Goal: Find specific fact: Find specific fact

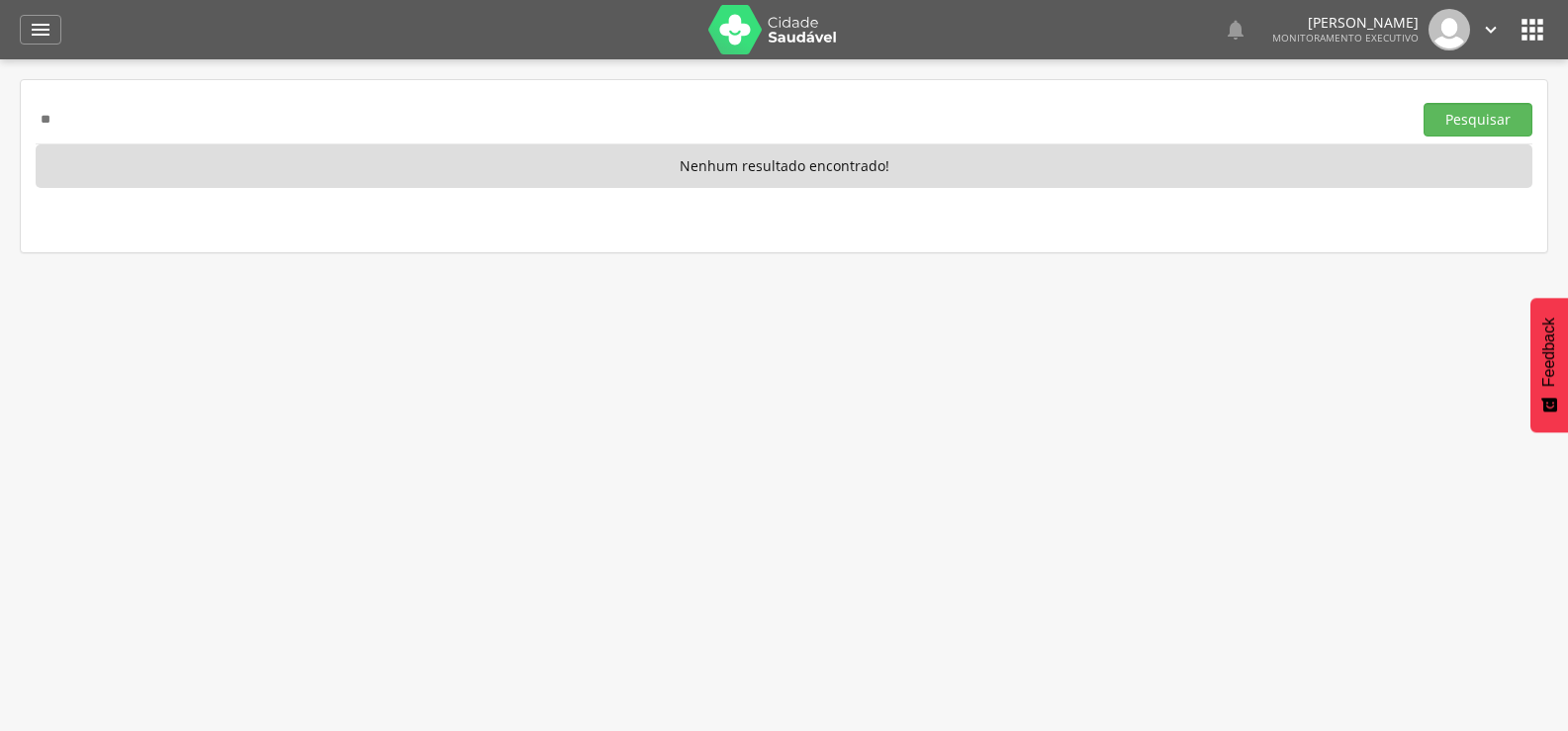
type input "*"
drag, startPoint x: 201, startPoint y: 100, endPoint x: 135, endPoint y: 116, distance: 67.9
paste input "**********"
type input "**********"
click at [1424, 103] on button "Pesquisar" at bounding box center [1478, 120] width 109 height 34
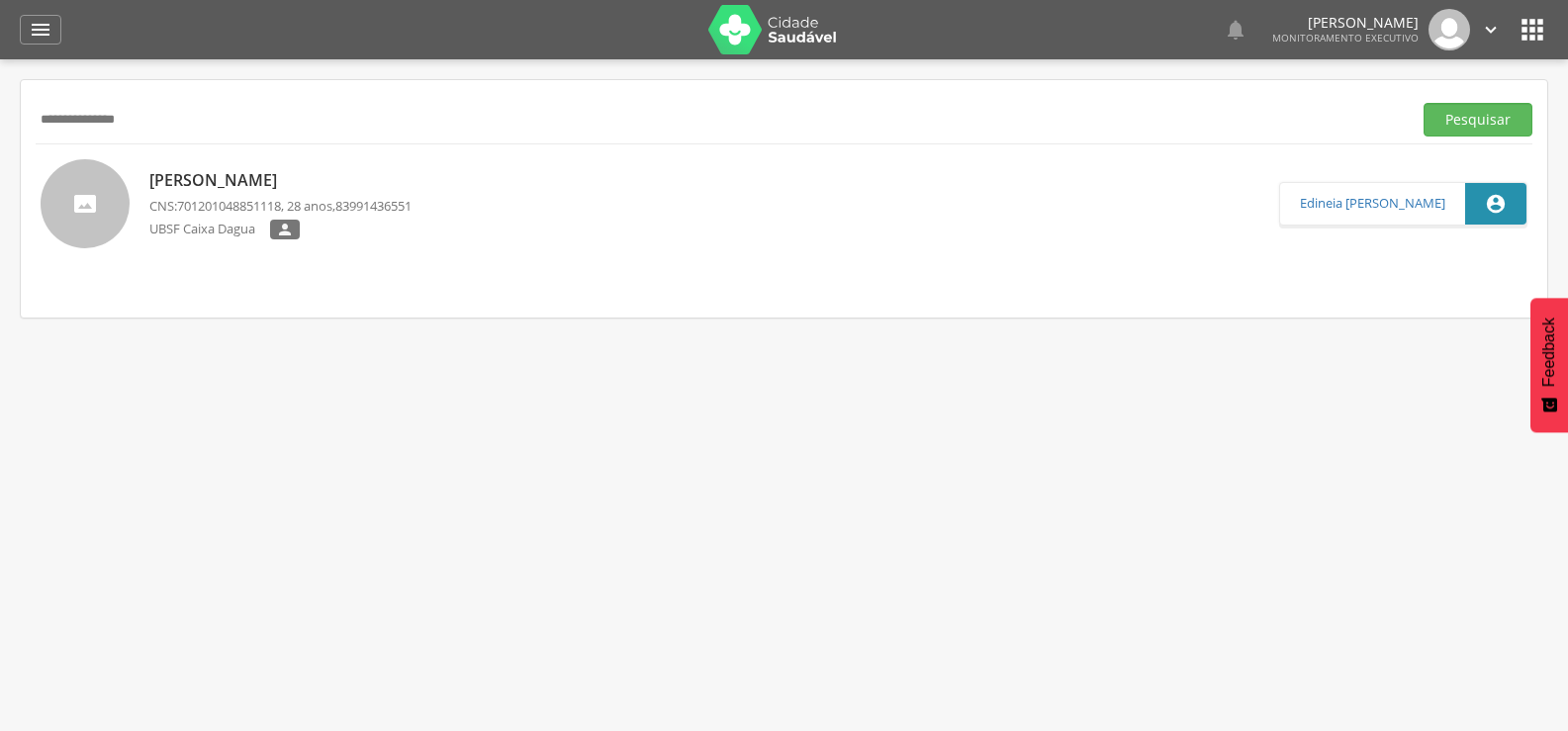
click at [272, 182] on p "[PERSON_NAME]" at bounding box center [281, 180] width 263 height 23
type input "**********"
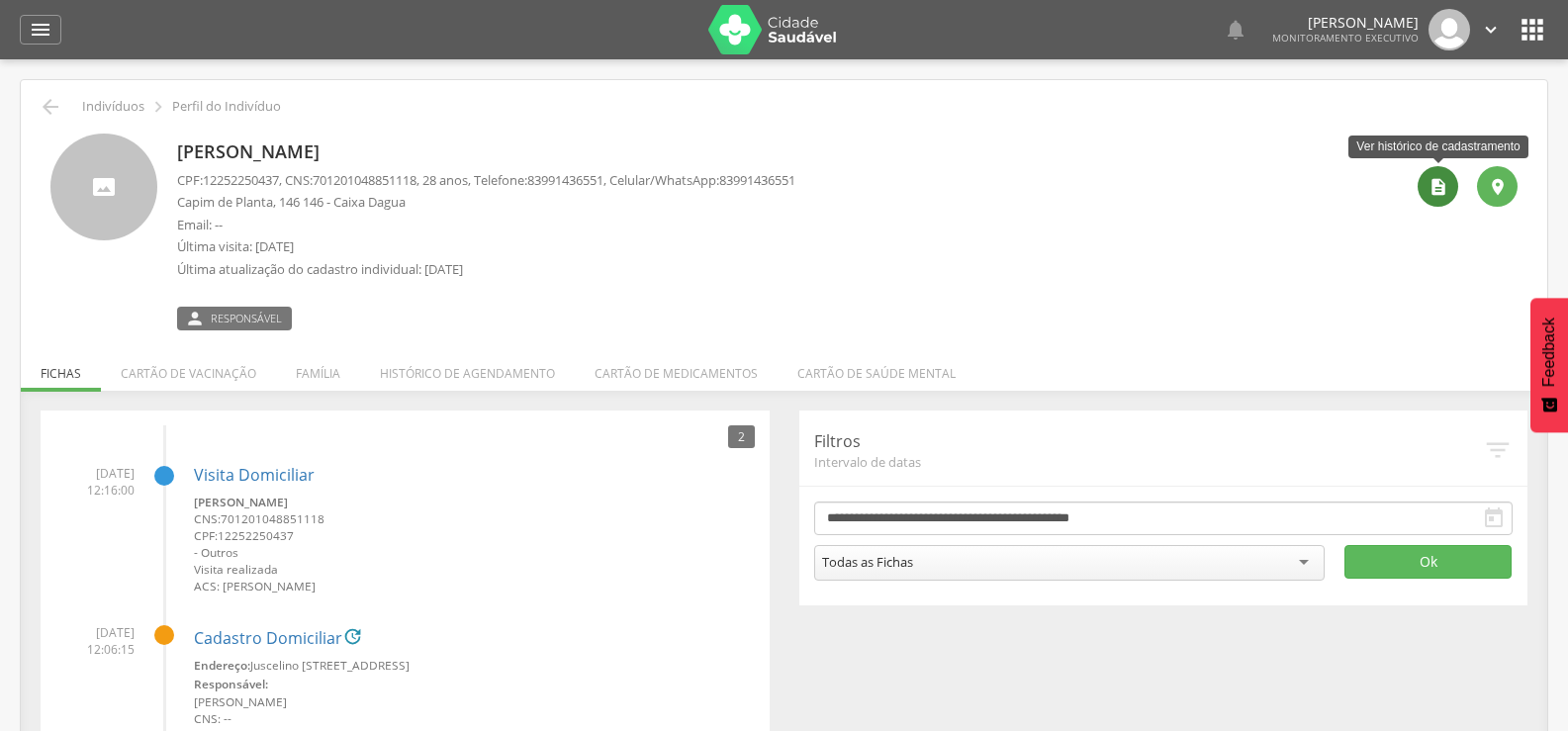
click at [1433, 191] on icon "" at bounding box center [1439, 187] width 20 height 20
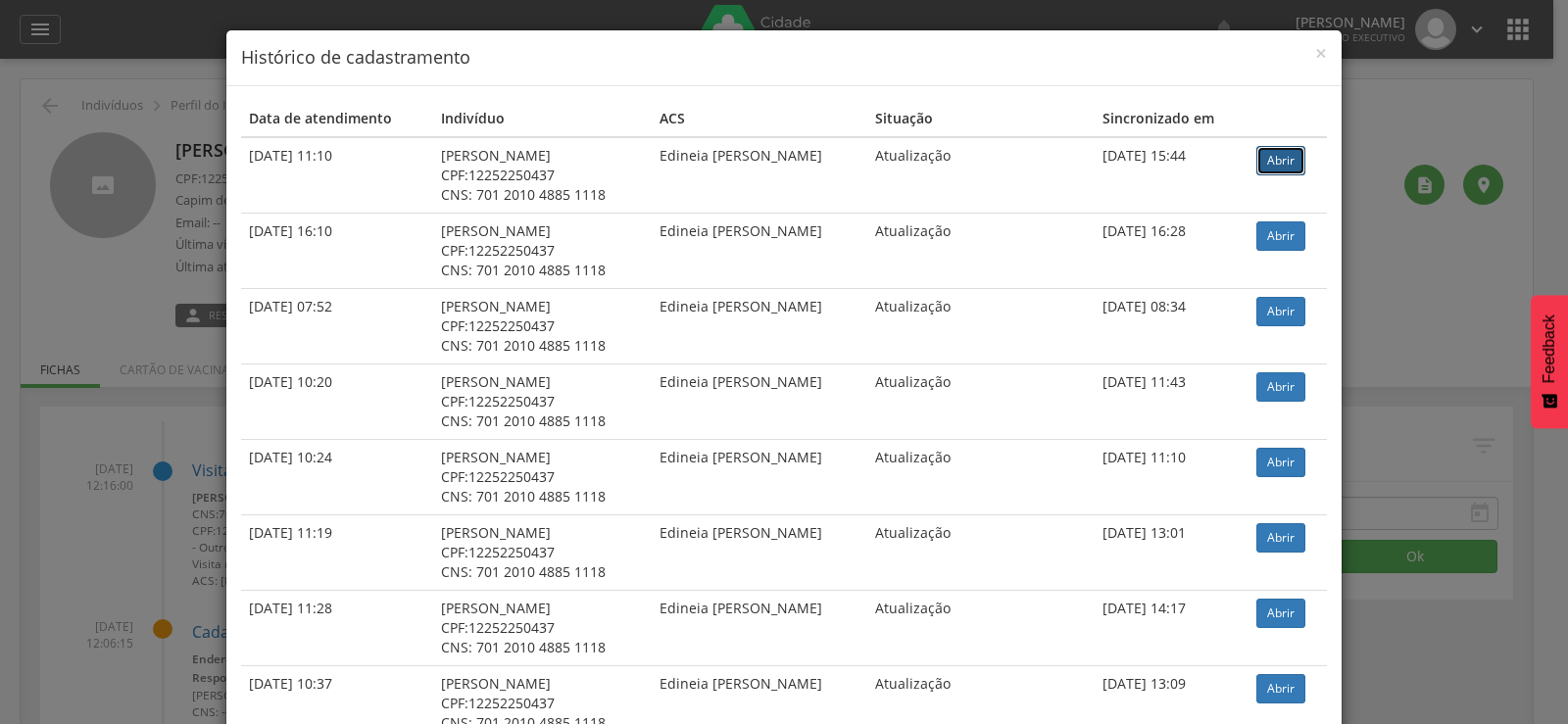
click at [1260, 162] on link "Abrir" at bounding box center [1281, 161] width 49 height 30
click at [1316, 51] on span "×" at bounding box center [1322, 53] width 12 height 28
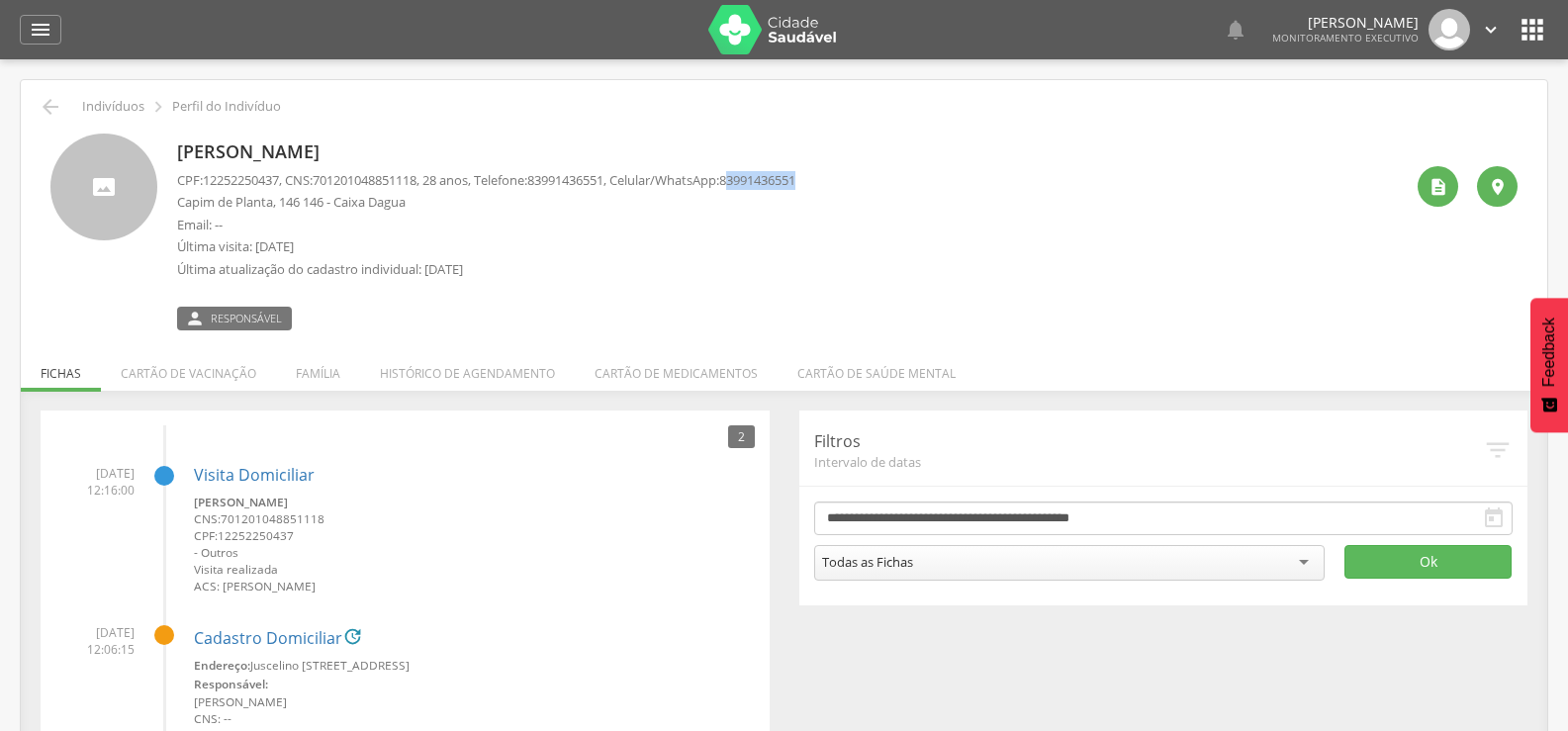
drag, startPoint x: 768, startPoint y: 176, endPoint x: 837, endPoint y: 178, distance: 69.0
click at [796, 178] on span "83991436551" at bounding box center [757, 180] width 76 height 18
copy span "3991436551"
click at [315, 364] on li "Família" at bounding box center [318, 368] width 84 height 47
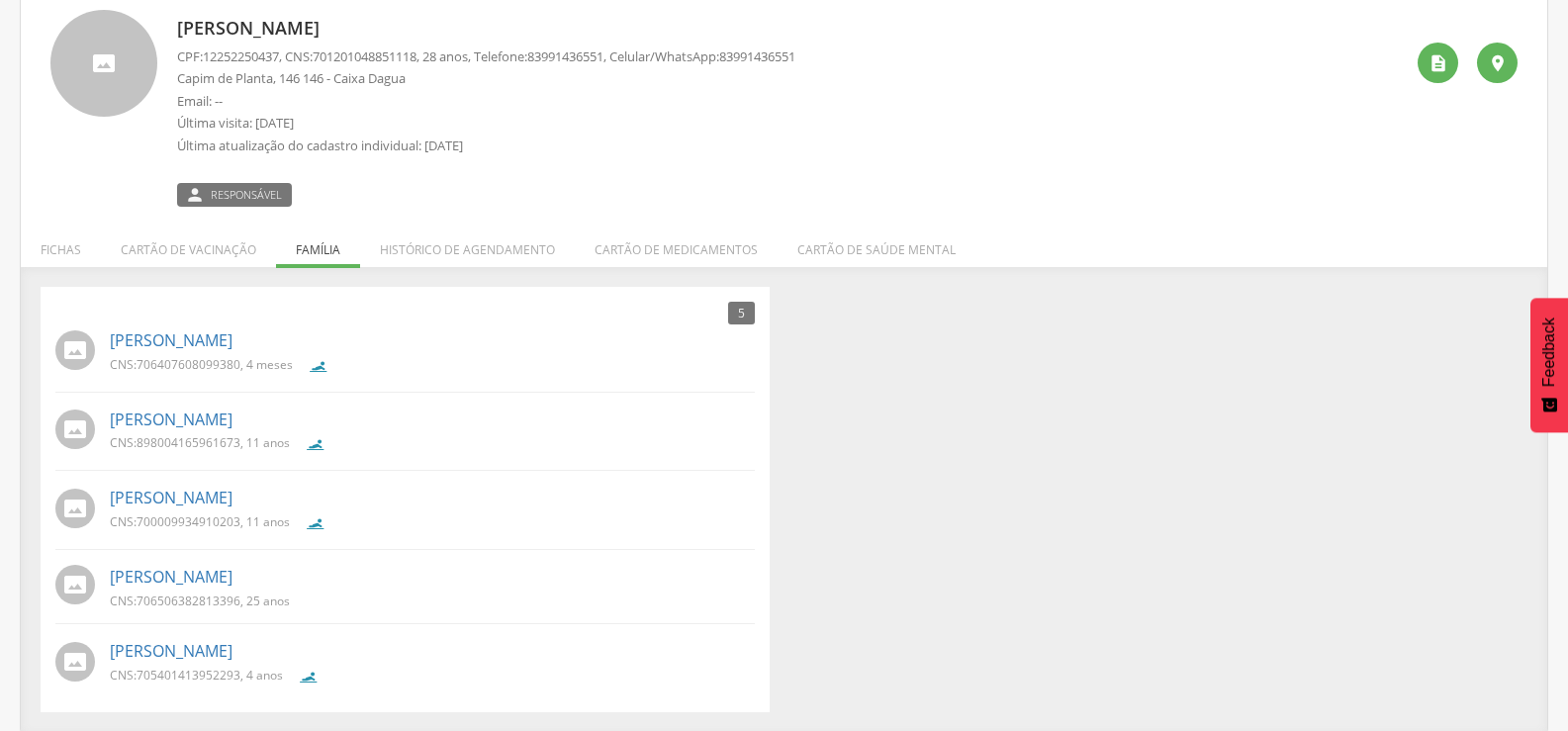
scroll to position [126, 0]
drag, startPoint x: 137, startPoint y: 595, endPoint x: 244, endPoint y: 608, distance: 107.8
click at [244, 608] on div "CNS: 706506382813396 , 25 anos" at bounding box center [207, 600] width 195 height 21
click at [847, 541] on div "5 Nenhum outro membro da família cadastrado. [PERSON_NAME] CNS: 706407608099380…" at bounding box center [784, 497] width 1517 height 425
drag, startPoint x: 138, startPoint y: 600, endPoint x: 239, endPoint y: 593, distance: 101.2
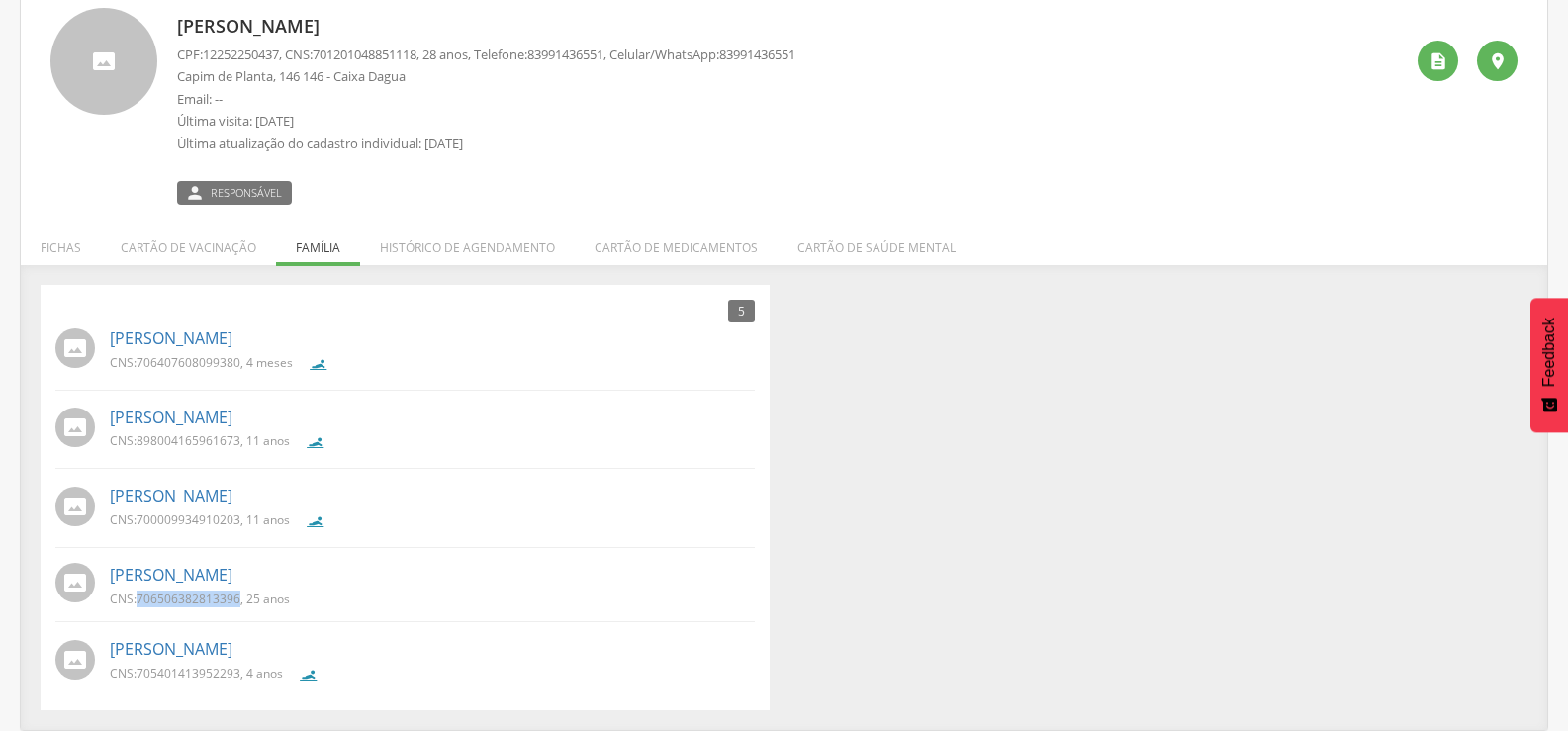
click at [239, 593] on p "CNS: 706506382813396 , 25 anos" at bounding box center [200, 598] width 180 height 17
copy span "706506382813396"
click at [1041, 478] on div "5 Nenhum outro membro da família cadastrado. [PERSON_NAME] CNS: 706407608099380…" at bounding box center [784, 497] width 1517 height 425
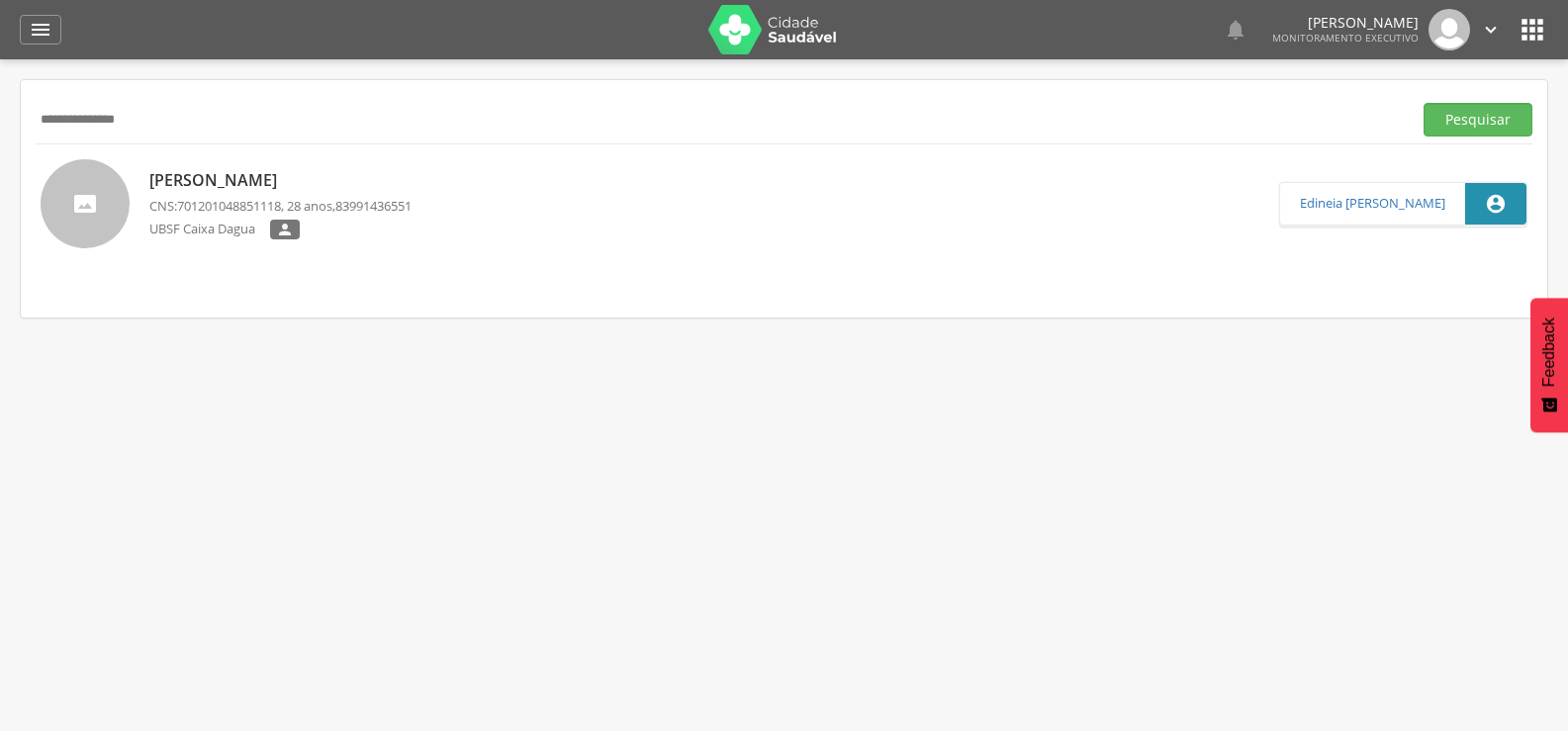
click at [290, 190] on p "[PERSON_NAME]" at bounding box center [281, 180] width 263 height 23
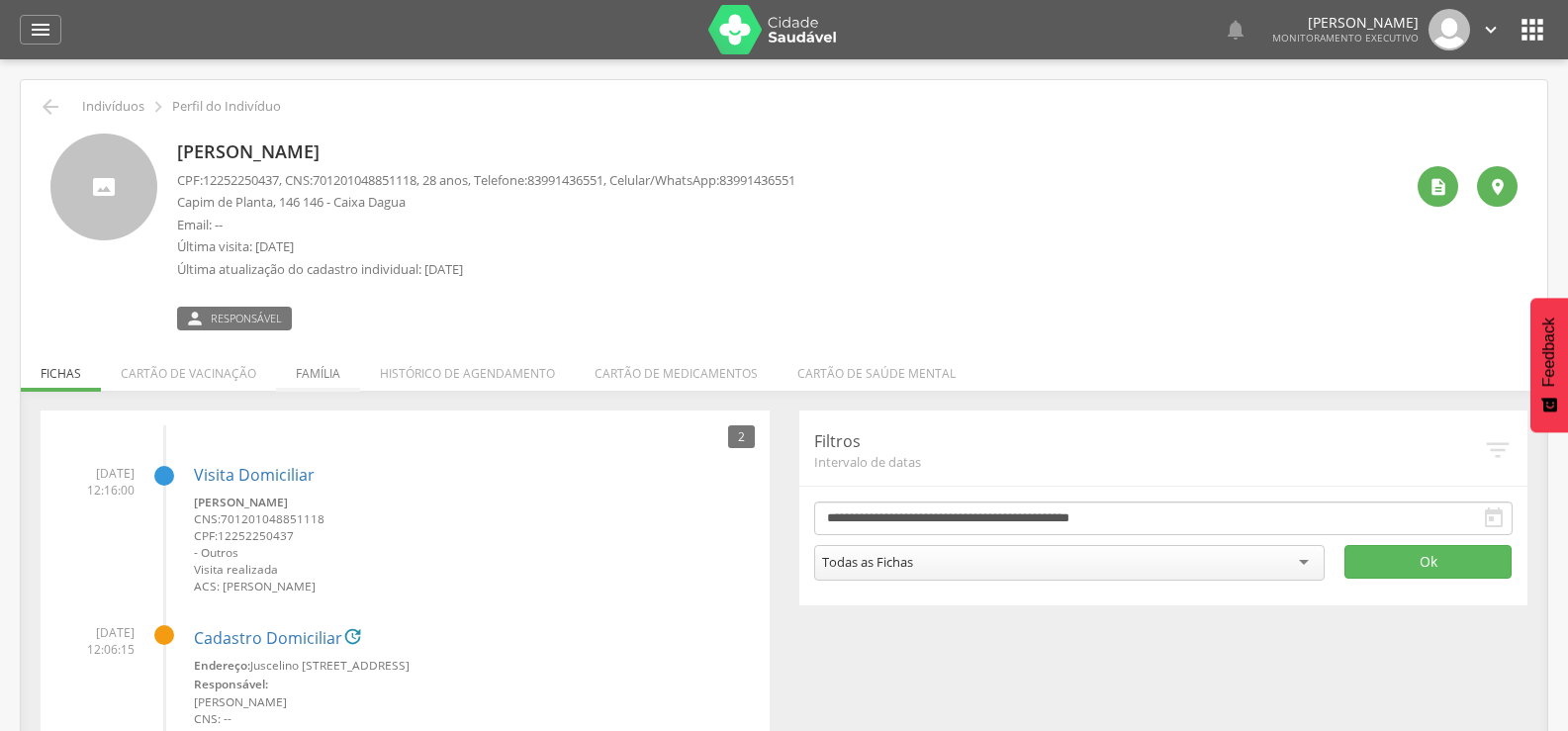
click at [316, 370] on li "Família" at bounding box center [318, 368] width 84 height 47
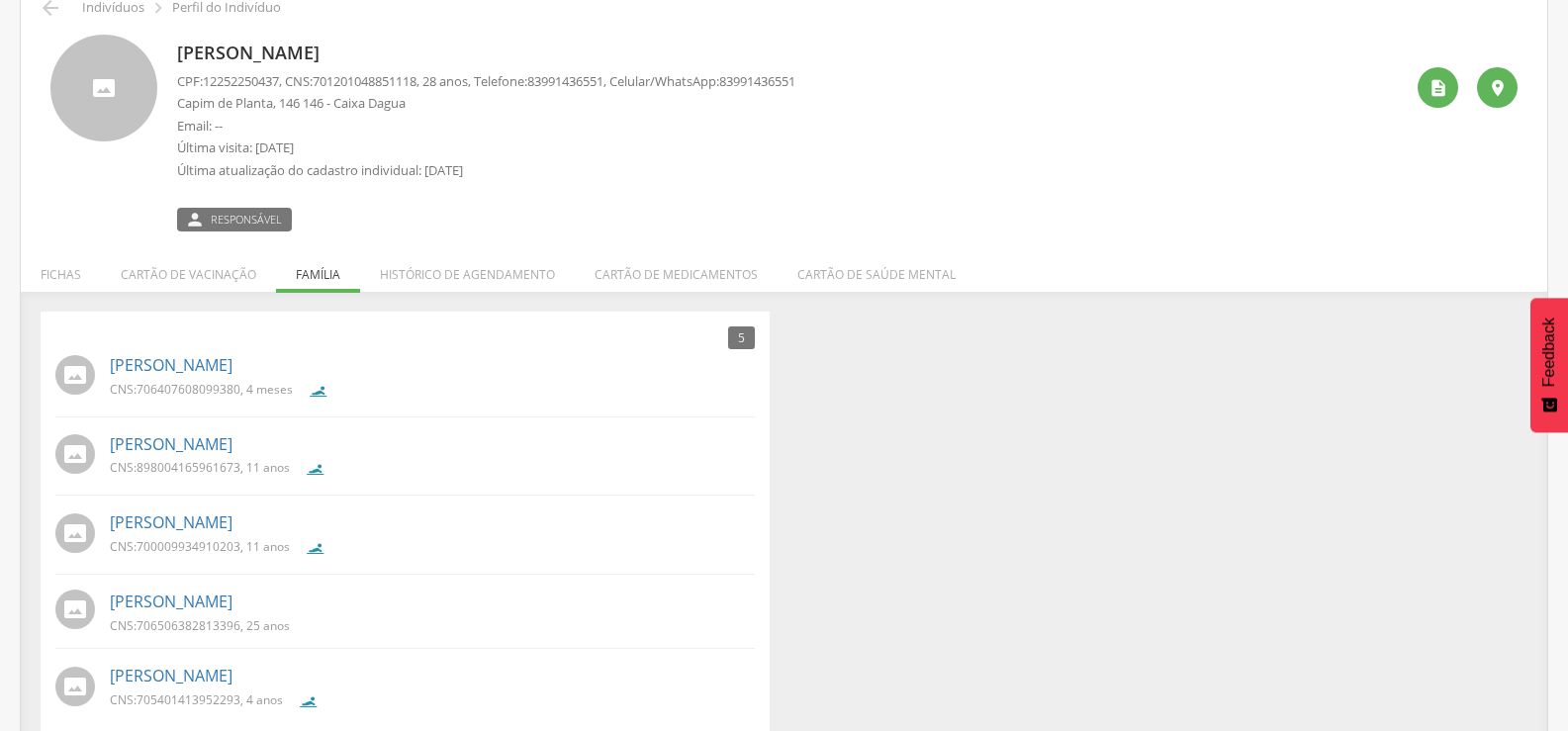
scroll to position [126, 0]
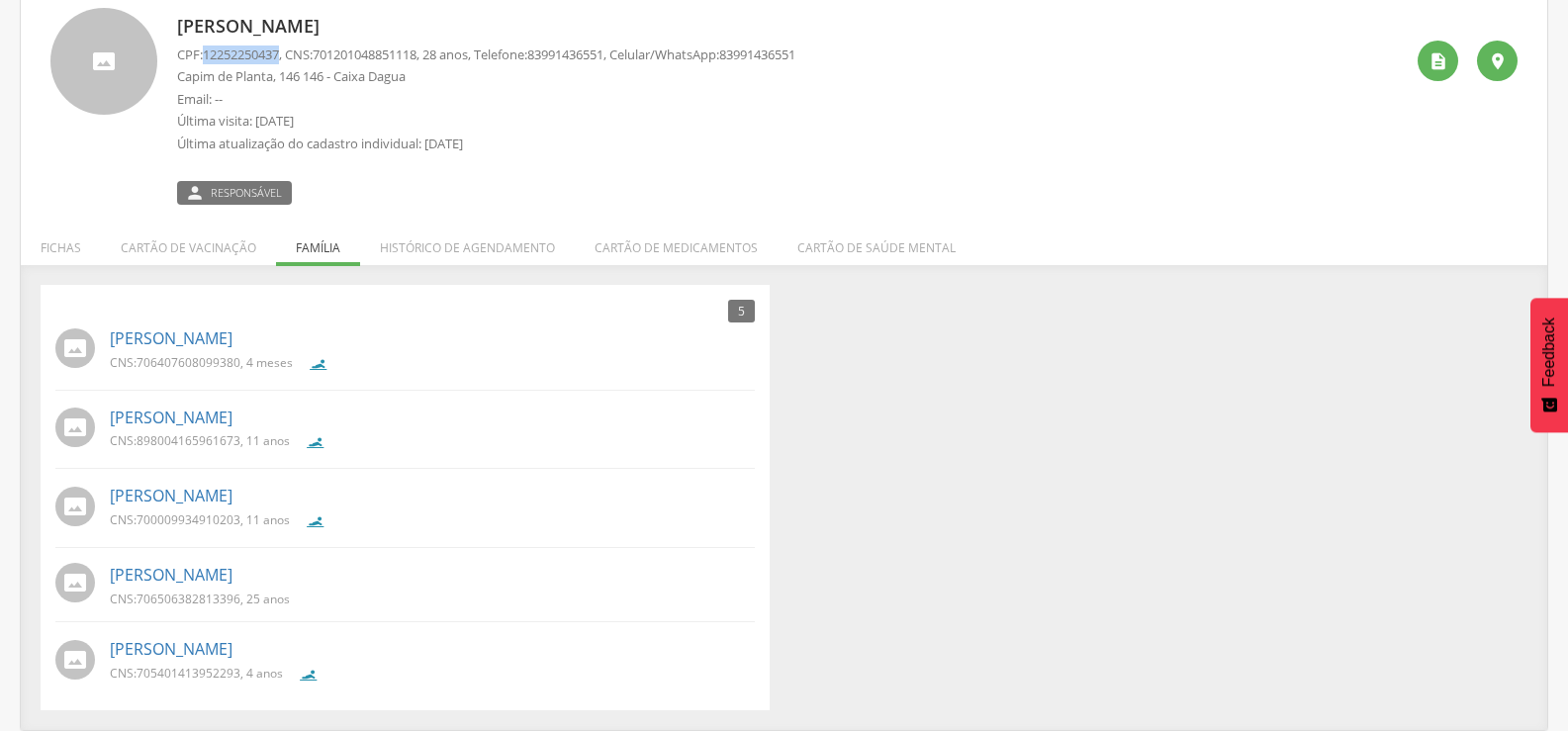
drag, startPoint x: 207, startPoint y: 54, endPoint x: 284, endPoint y: 58, distance: 77.1
click at [279, 58] on span "12252250437" at bounding box center [241, 55] width 76 height 18
copy span "12252250437"
drag, startPoint x: 136, startPoint y: 361, endPoint x: 240, endPoint y: 368, distance: 104.2
click at [240, 368] on p "CNS: 706407608099380 , 4 meses" at bounding box center [201, 363] width 183 height 17
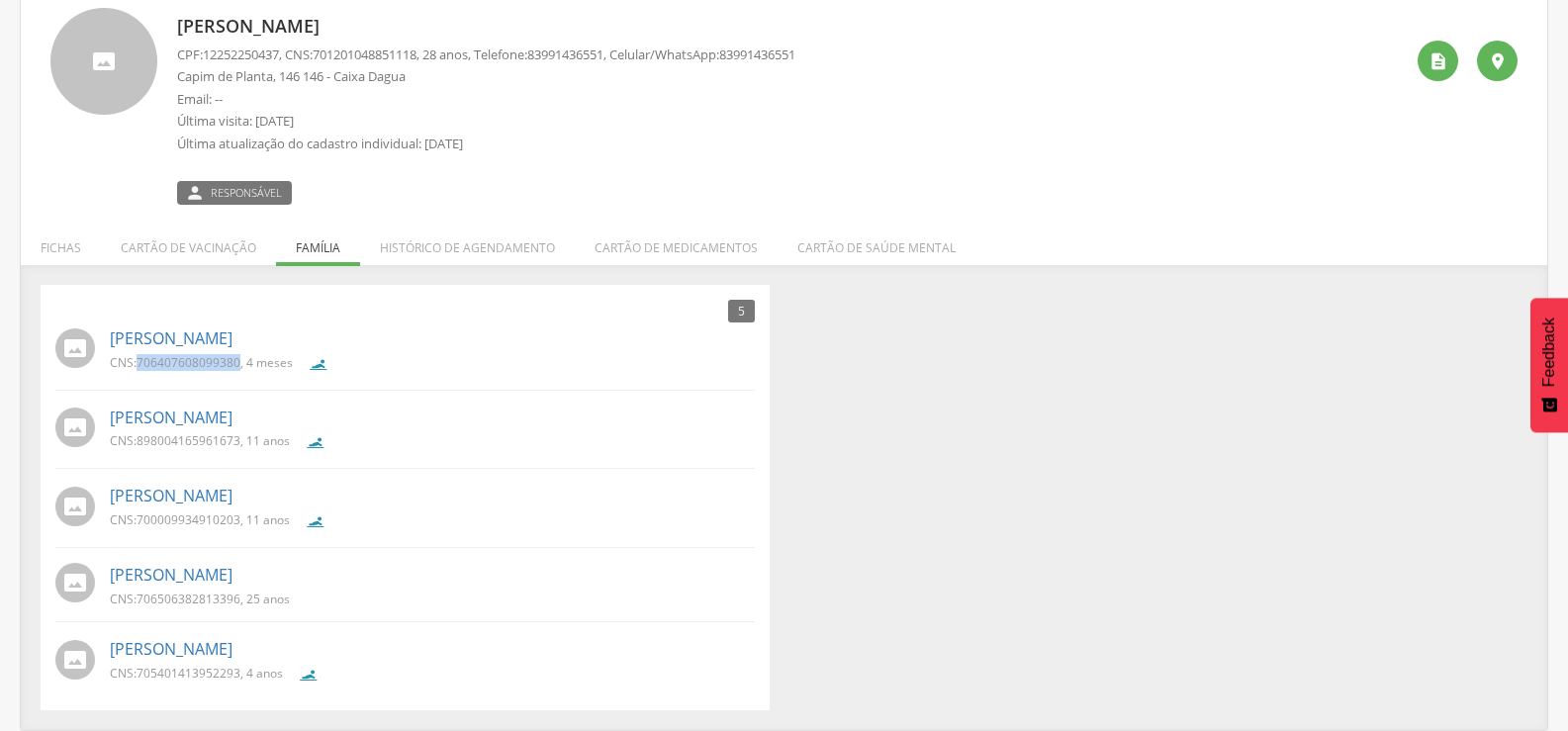
copy p "706407608099380"
click at [414, 360] on div "CNS: 706407608099380 , 4 meses" at bounding box center [432, 367] width 645 height 26
drag, startPoint x: 136, startPoint y: 444, endPoint x: 239, endPoint y: 451, distance: 103.2
click at [239, 451] on div "CNS: 898004165961673 , 11 anos" at bounding box center [207, 445] width 195 height 26
copy p "898004165961673"
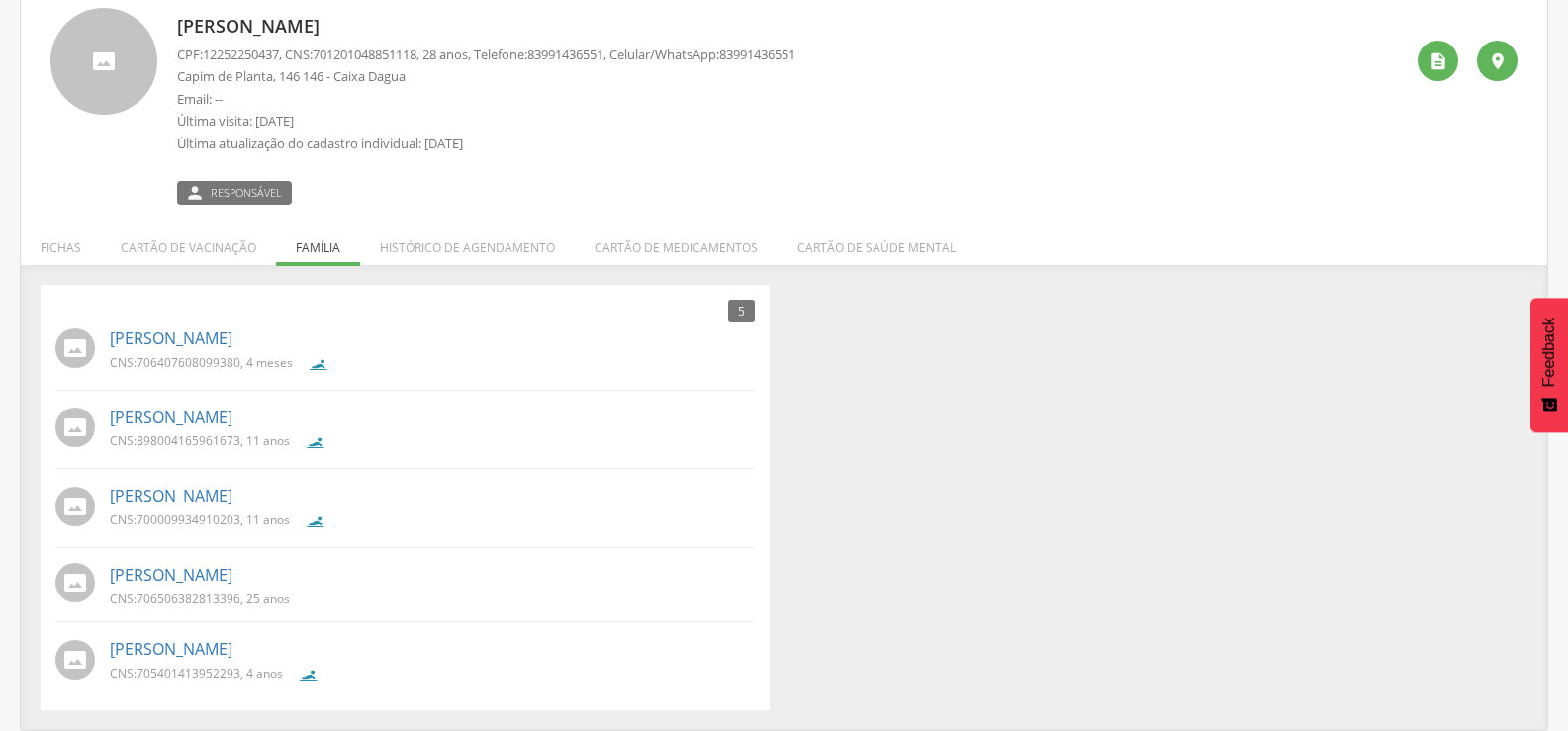
click at [875, 449] on div "5 Nenhum outro membro da família cadastrado. [PERSON_NAME] CNS: 706407608099380…" at bounding box center [784, 497] width 1517 height 425
drag, startPoint x: 140, startPoint y: 672, endPoint x: 240, endPoint y: 672, distance: 100.0
click at [240, 672] on span "705401413952293" at bounding box center [189, 673] width 104 height 17
copy span "705401413952293"
click at [915, 496] on div "5 Nenhum outro membro da família cadastrado. [PERSON_NAME] CNS: 706407608099380…" at bounding box center [784, 497] width 1517 height 425
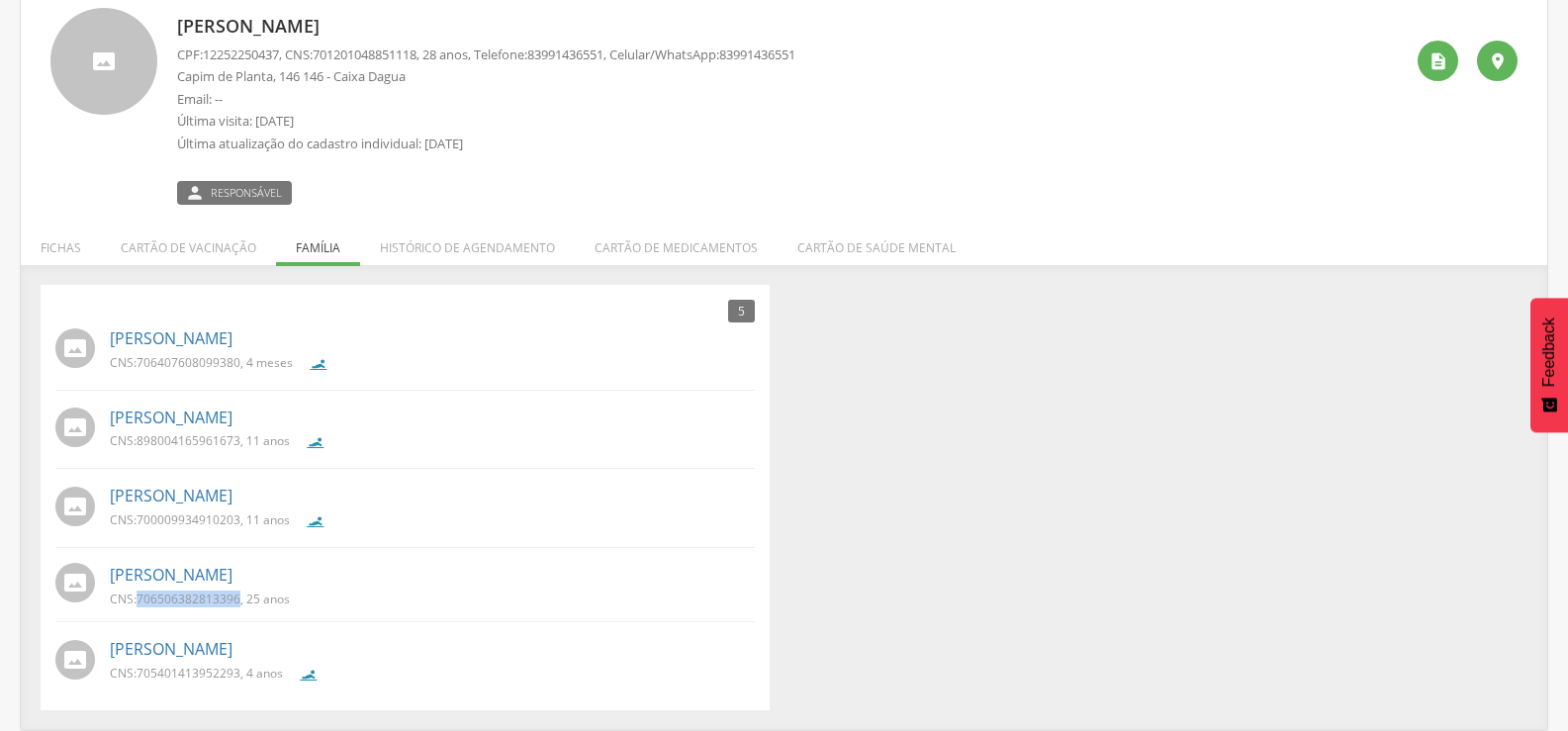
drag, startPoint x: 138, startPoint y: 597, endPoint x: 239, endPoint y: 592, distance: 101.1
click at [239, 592] on p "CNS: 706506382813396 , 25 anos" at bounding box center [200, 598] width 180 height 17
copy span "706506382813396"
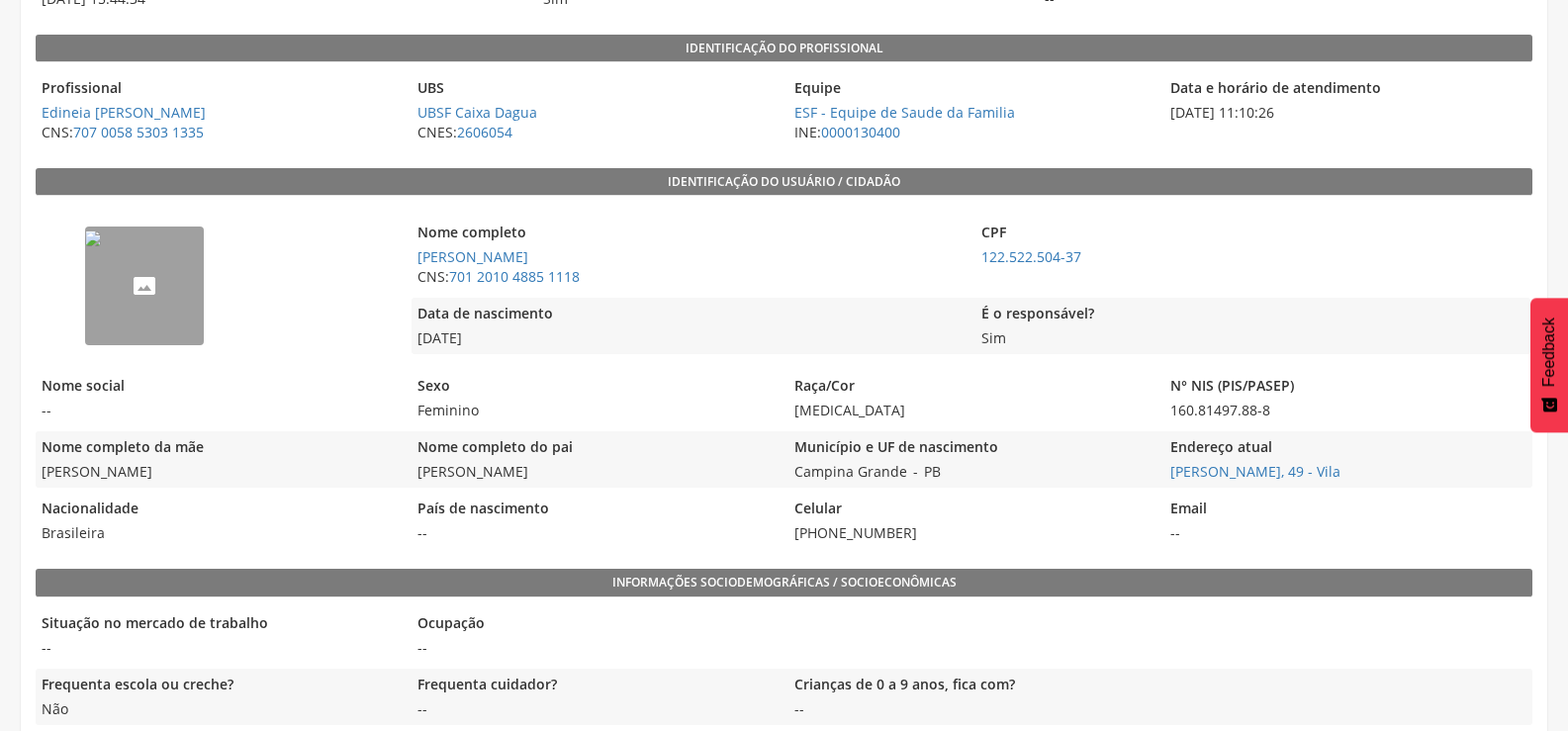
scroll to position [325, 0]
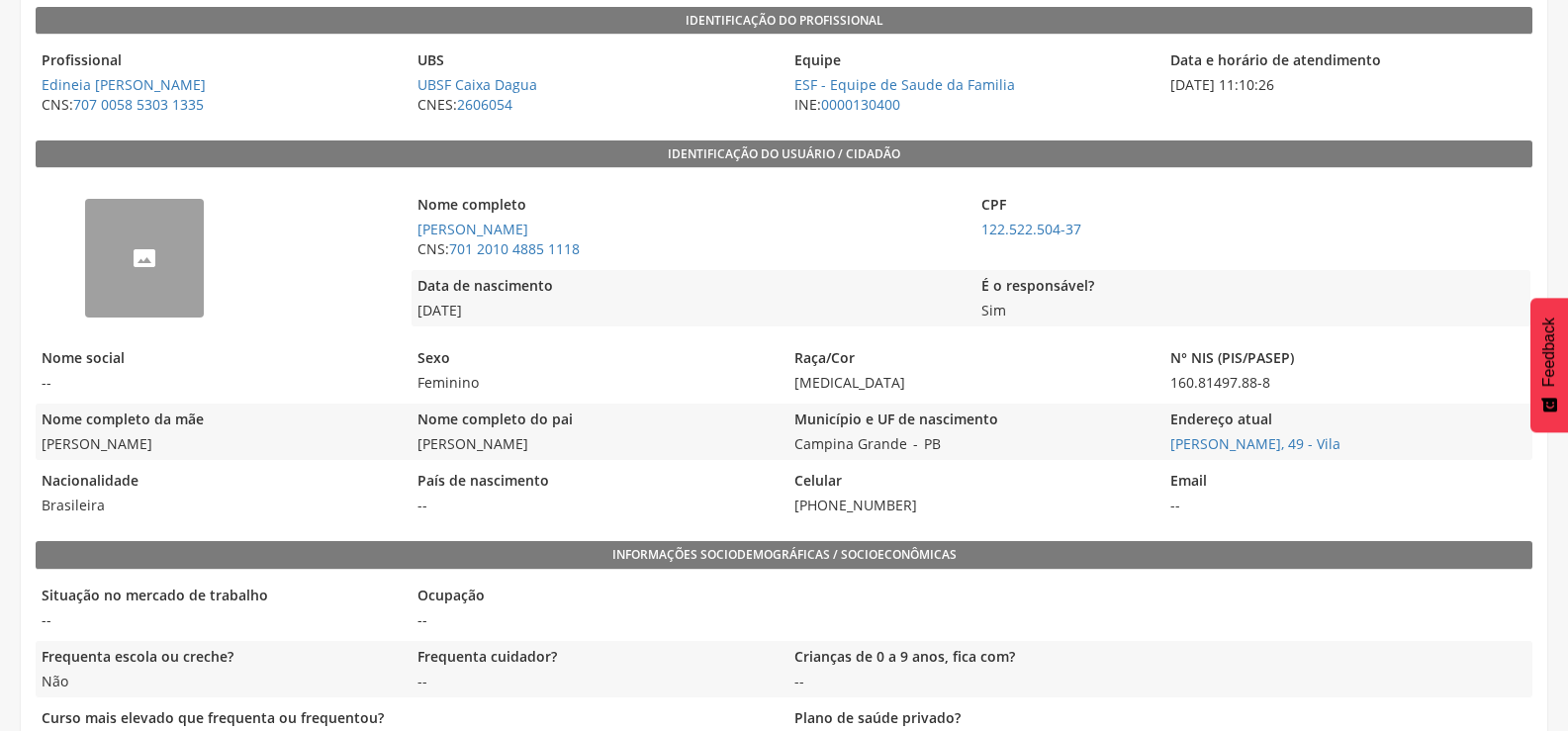
drag, startPoint x: 574, startPoint y: 446, endPoint x: 412, endPoint y: 441, distance: 162.1
click at [412, 441] on span "Valdemar Elias Gomes" at bounding box center [594, 444] width 367 height 20
copy span "Valdemar Elias Gomes"
